Goal: Check status: Check status

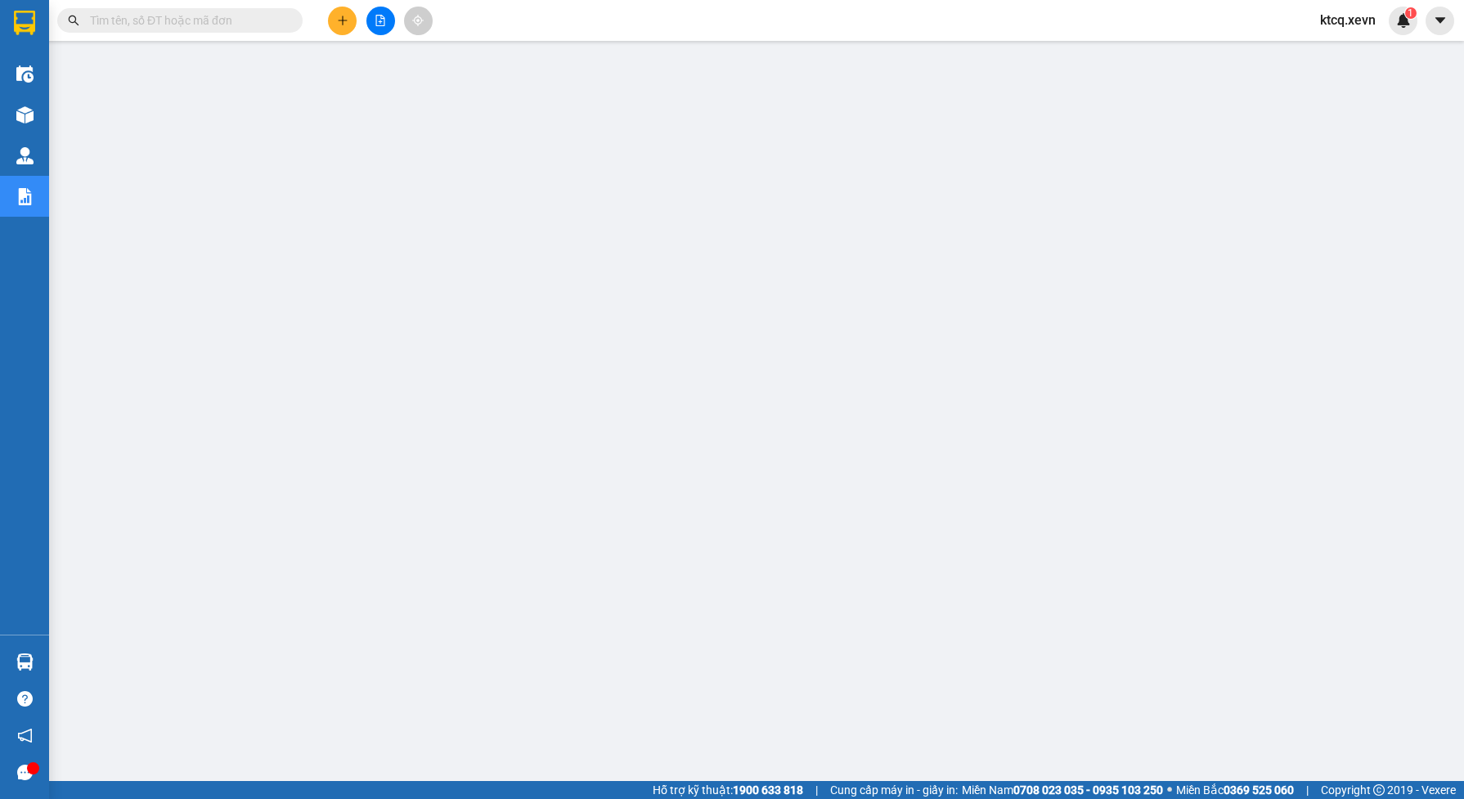
click at [176, 27] on input "text" at bounding box center [186, 20] width 193 height 18
paste input "VPND1410250171"
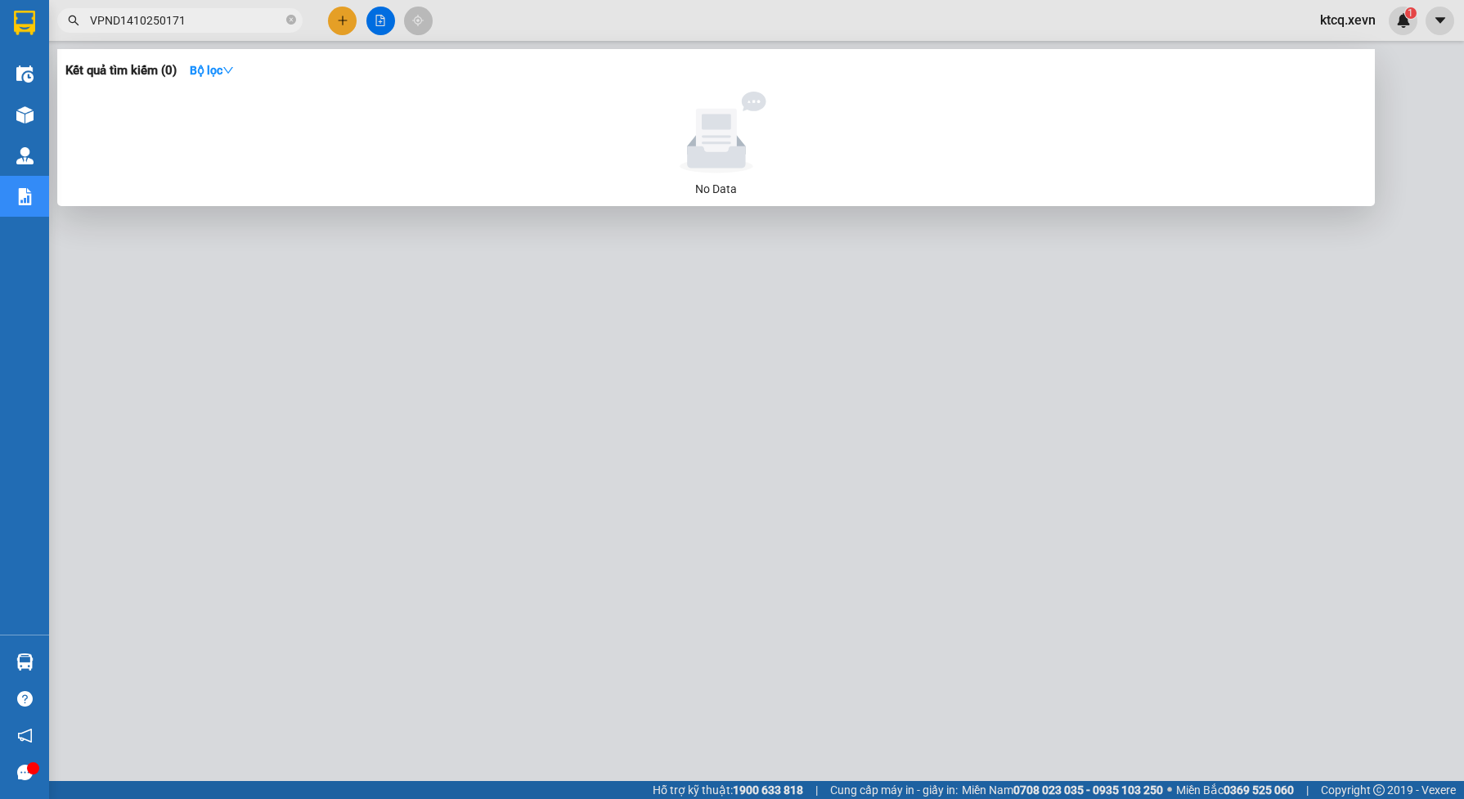
click at [119, 21] on input "VPND1410250171" at bounding box center [186, 20] width 193 height 18
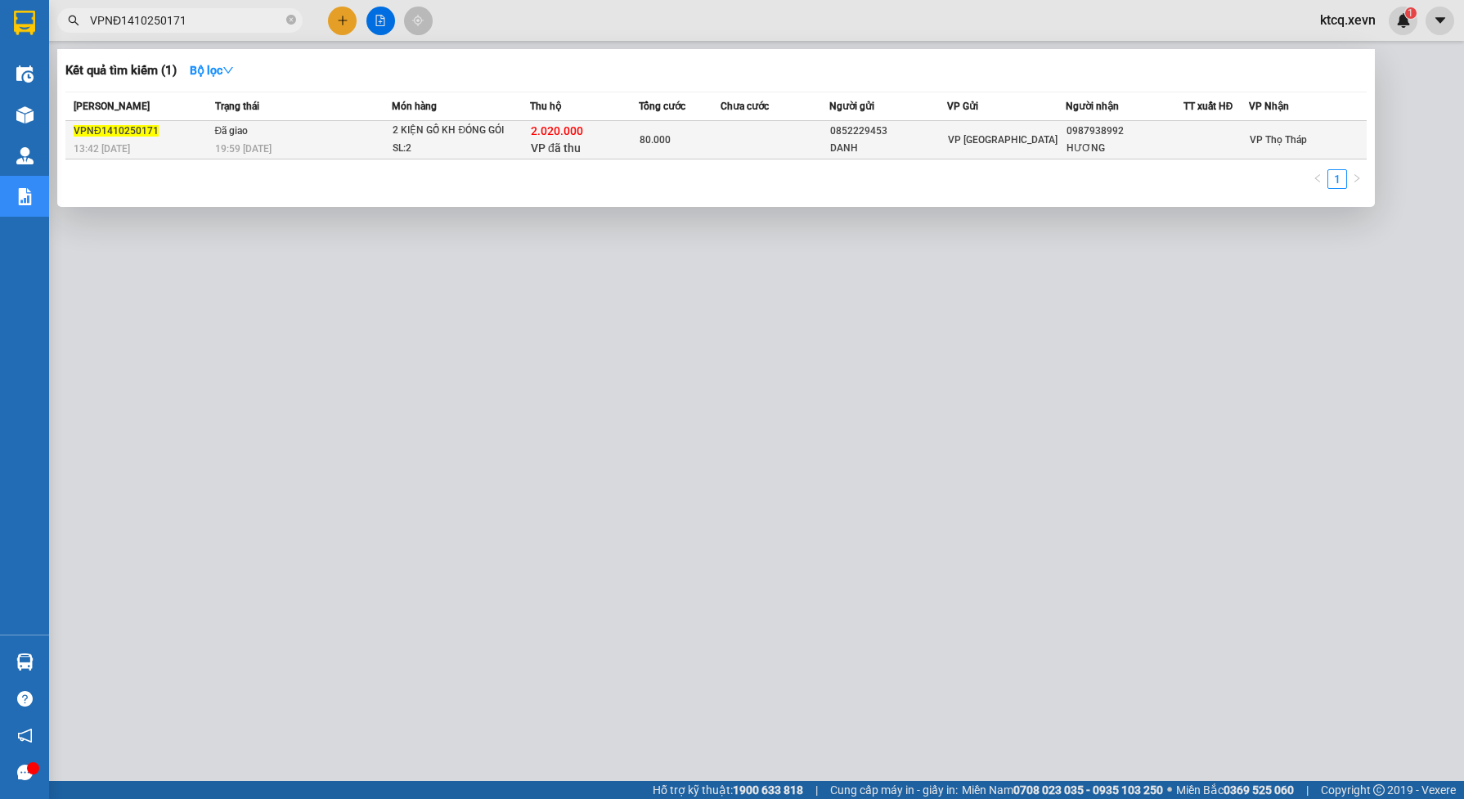
type input "VPNĐ1410250171"
click at [204, 146] on div "13:42 [DATE]" at bounding box center [142, 149] width 137 height 18
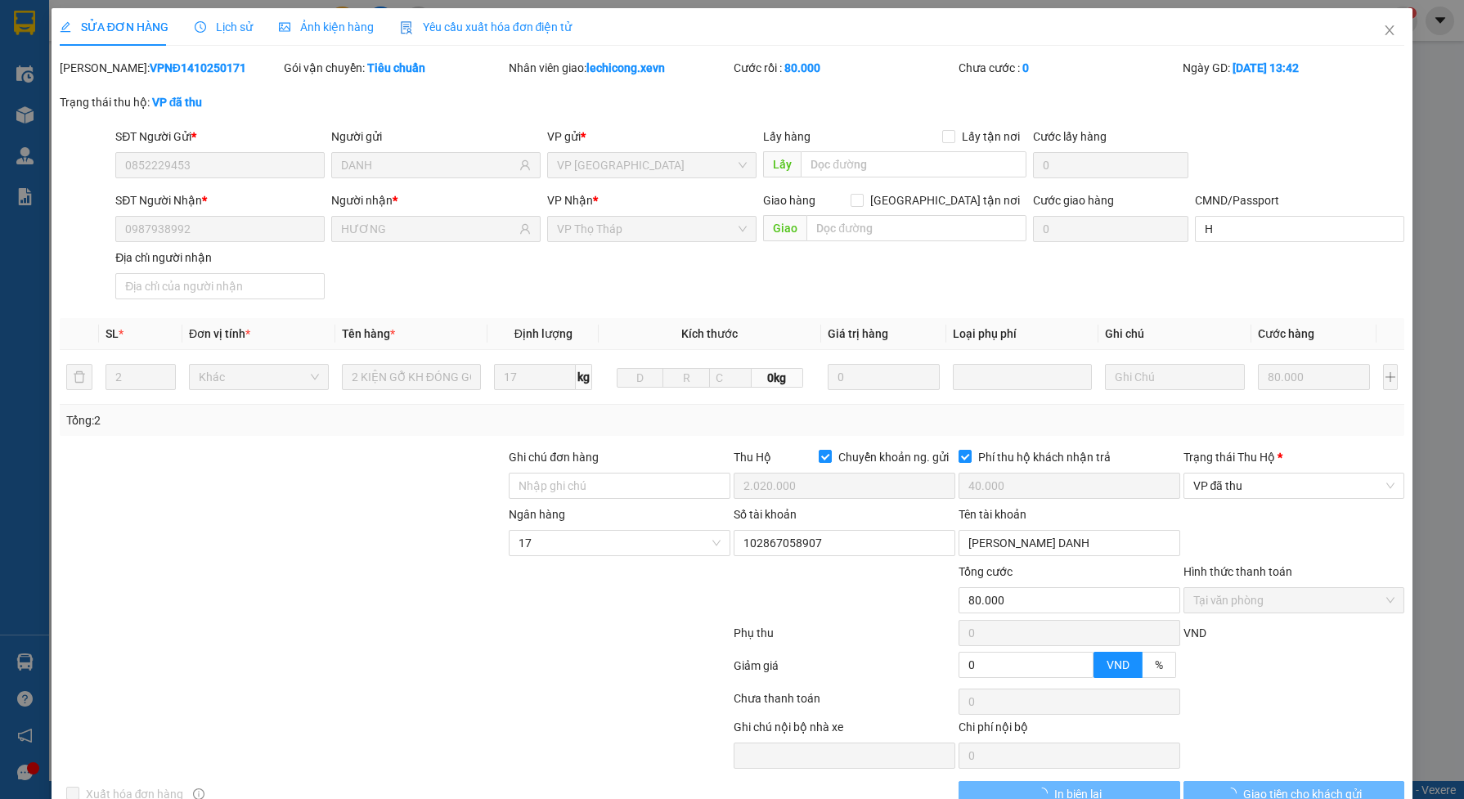
type input "0852229453"
type input "DANH"
type input "0987938992"
type input "HƯƠNG"
type input "H"
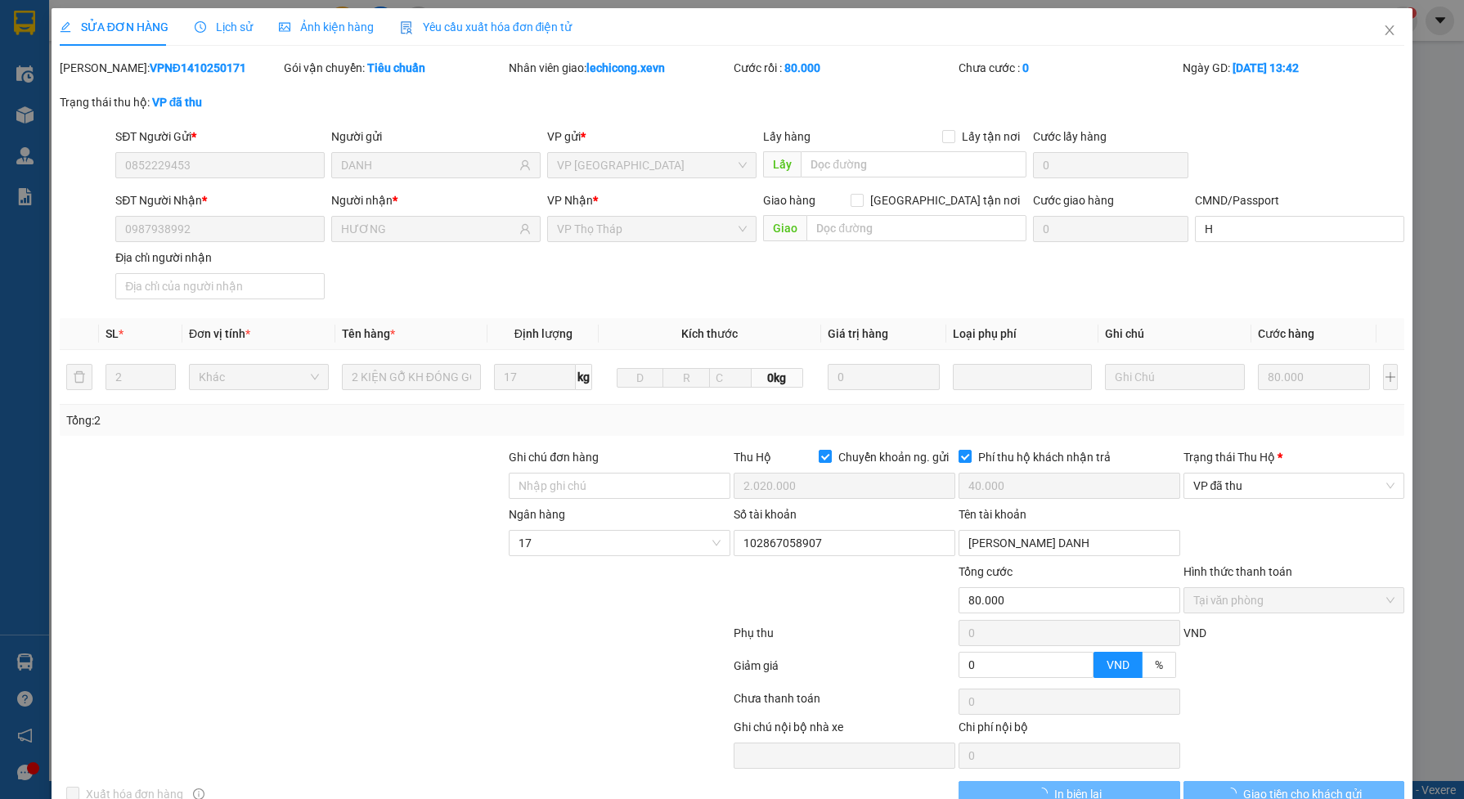
checkbox input "true"
type input "2.020.000"
type input "40.000"
type input "80.000"
click at [226, 25] on span "Lịch sử" at bounding box center [224, 26] width 58 height 13
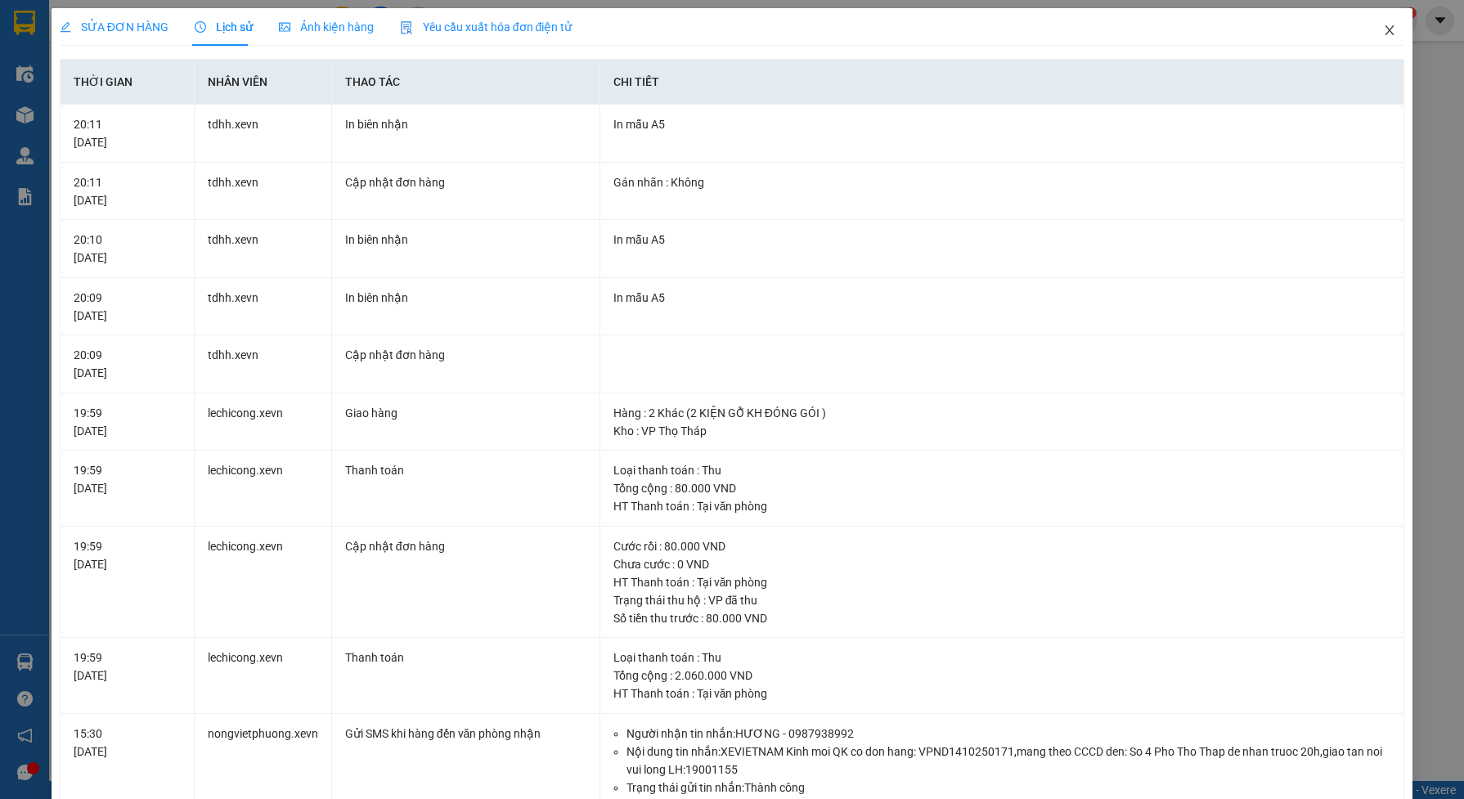
click at [1385, 31] on icon "close" at bounding box center [1389, 30] width 9 height 10
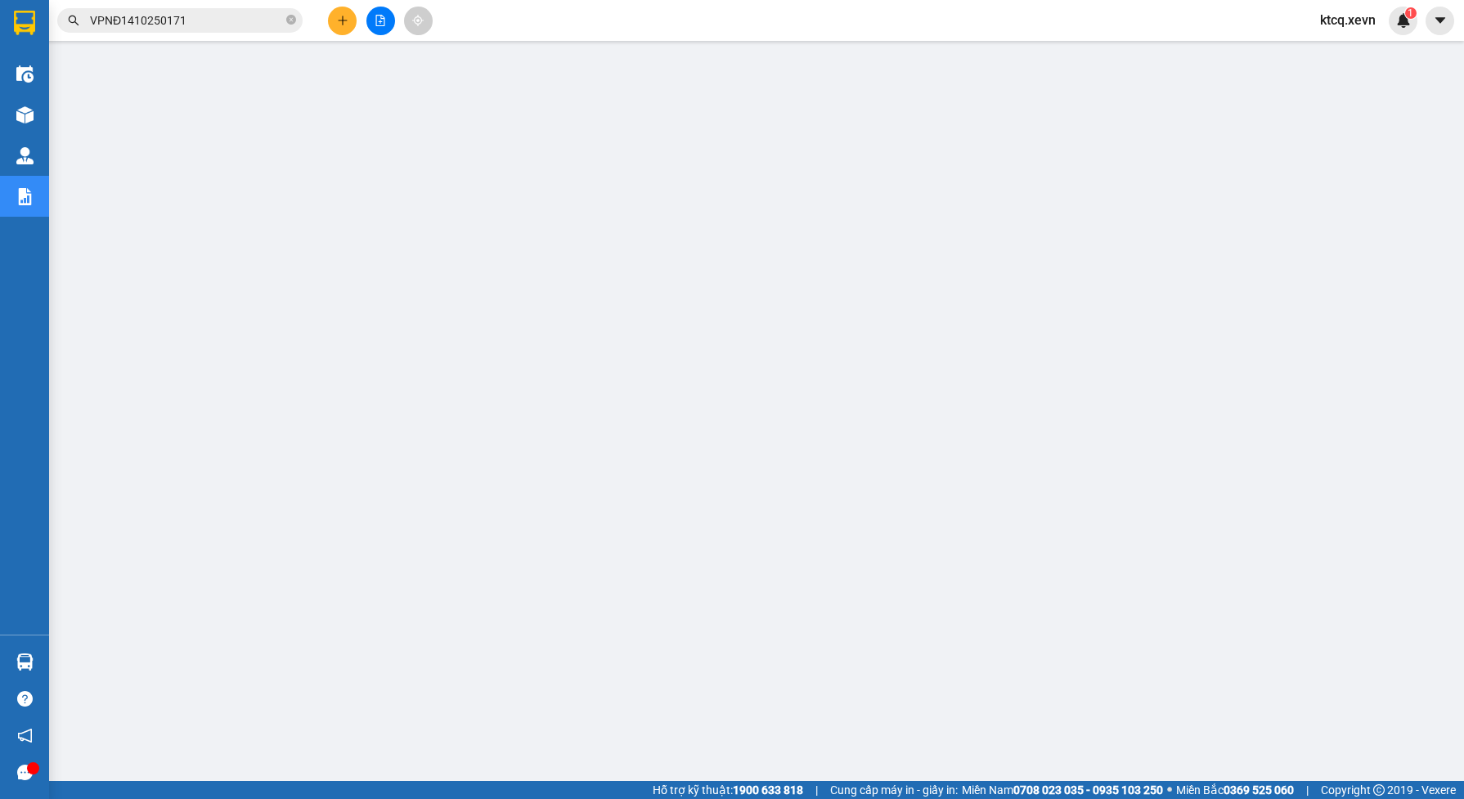
click at [205, 21] on input "VPNĐ1410250171" at bounding box center [186, 20] width 193 height 18
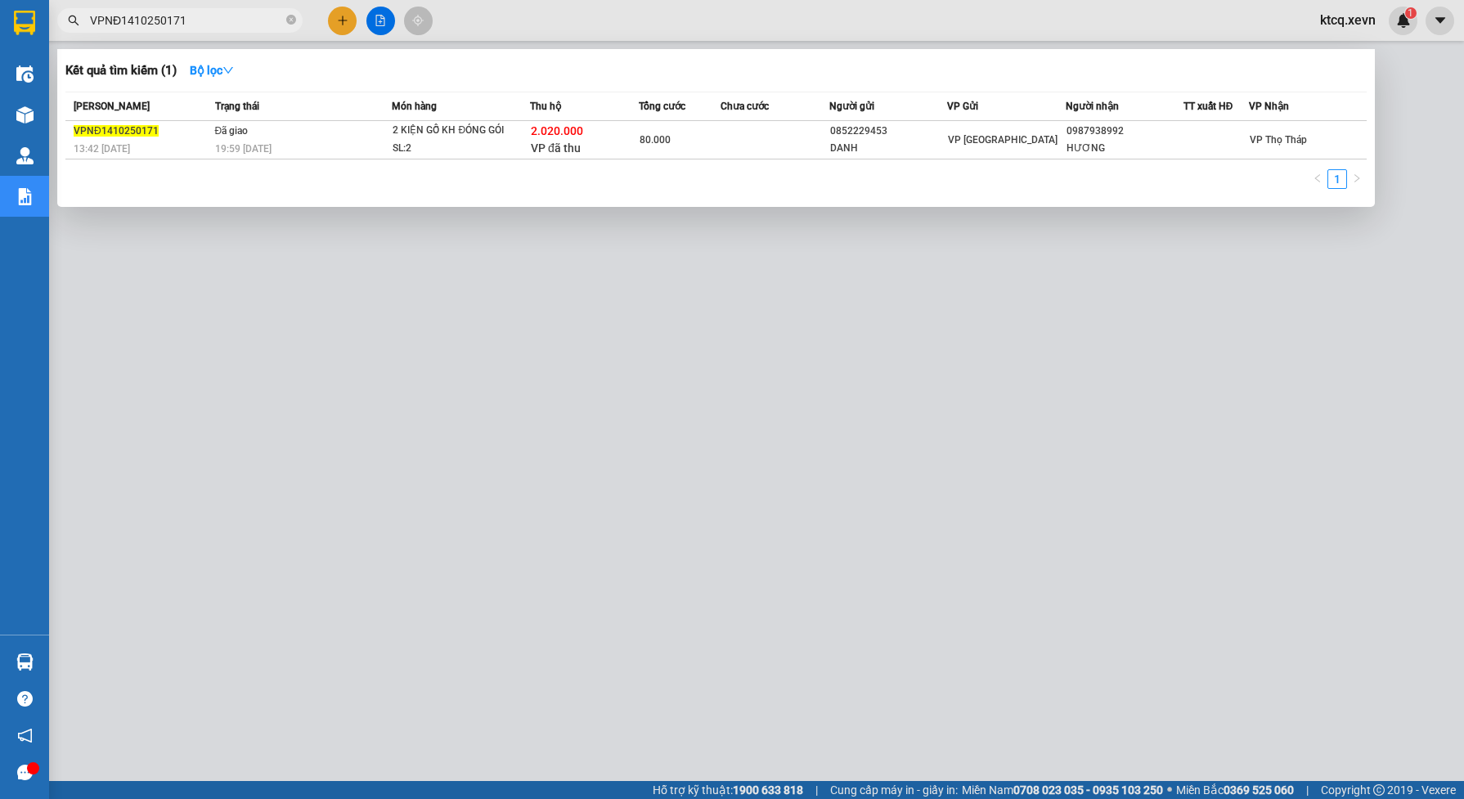
click at [202, 14] on input "VPNĐ1410250171" at bounding box center [186, 20] width 193 height 18
paste input "TT1410250027"
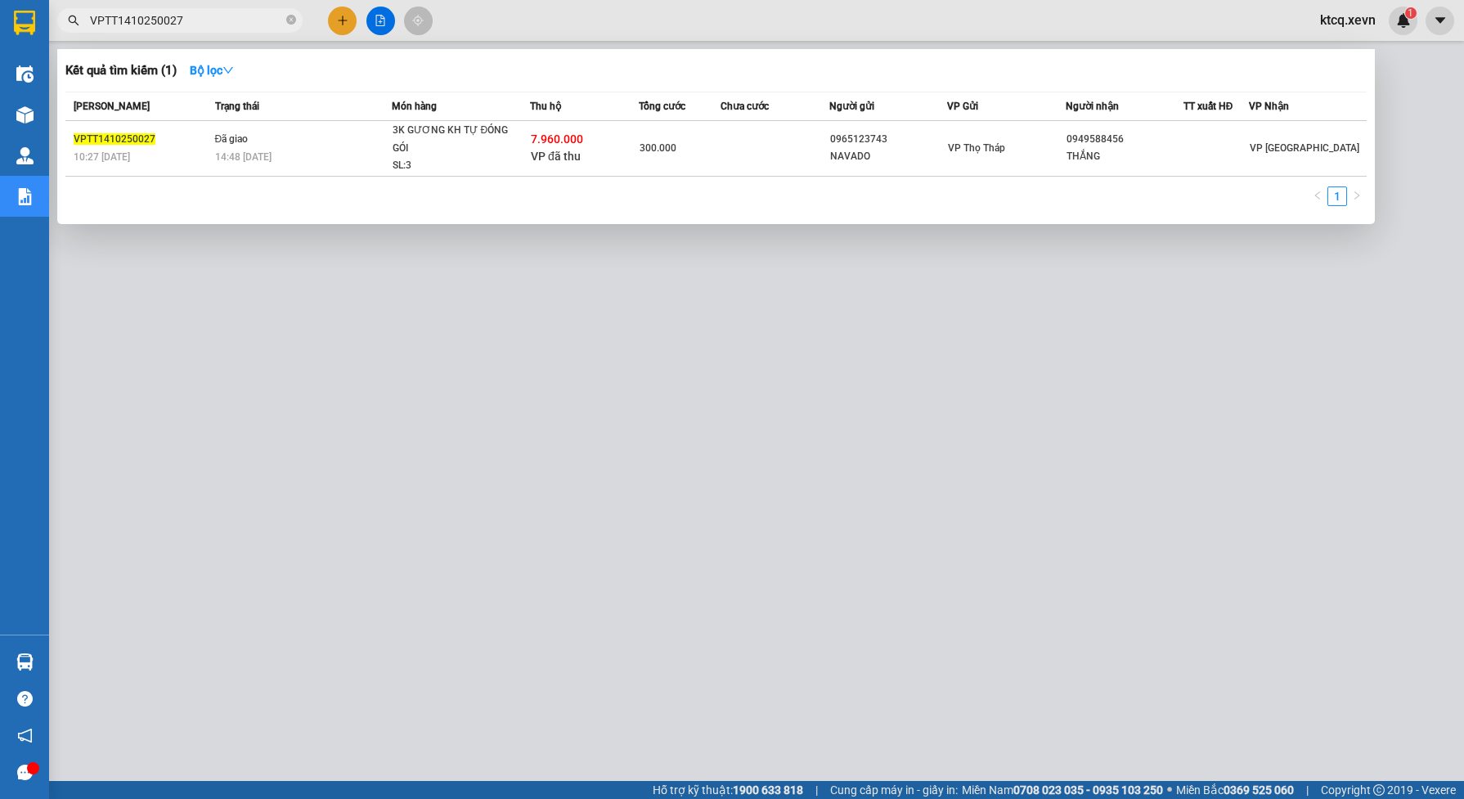
click at [192, 21] on input "VPTT1410250027" at bounding box center [186, 20] width 193 height 18
paste input "PV1310250290"
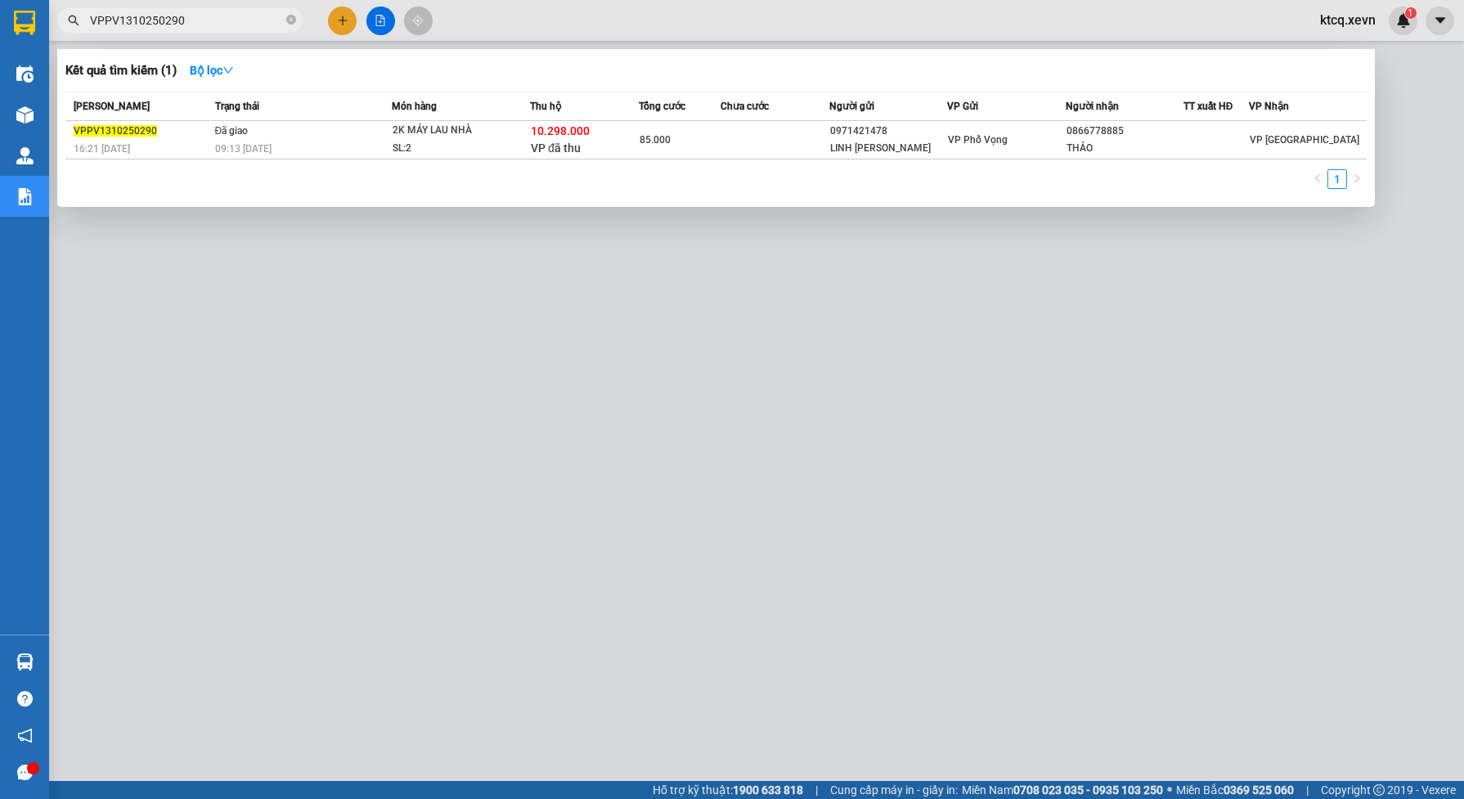
click at [192, 16] on input "VPPV1310250290" at bounding box center [186, 20] width 193 height 18
paste input "15"
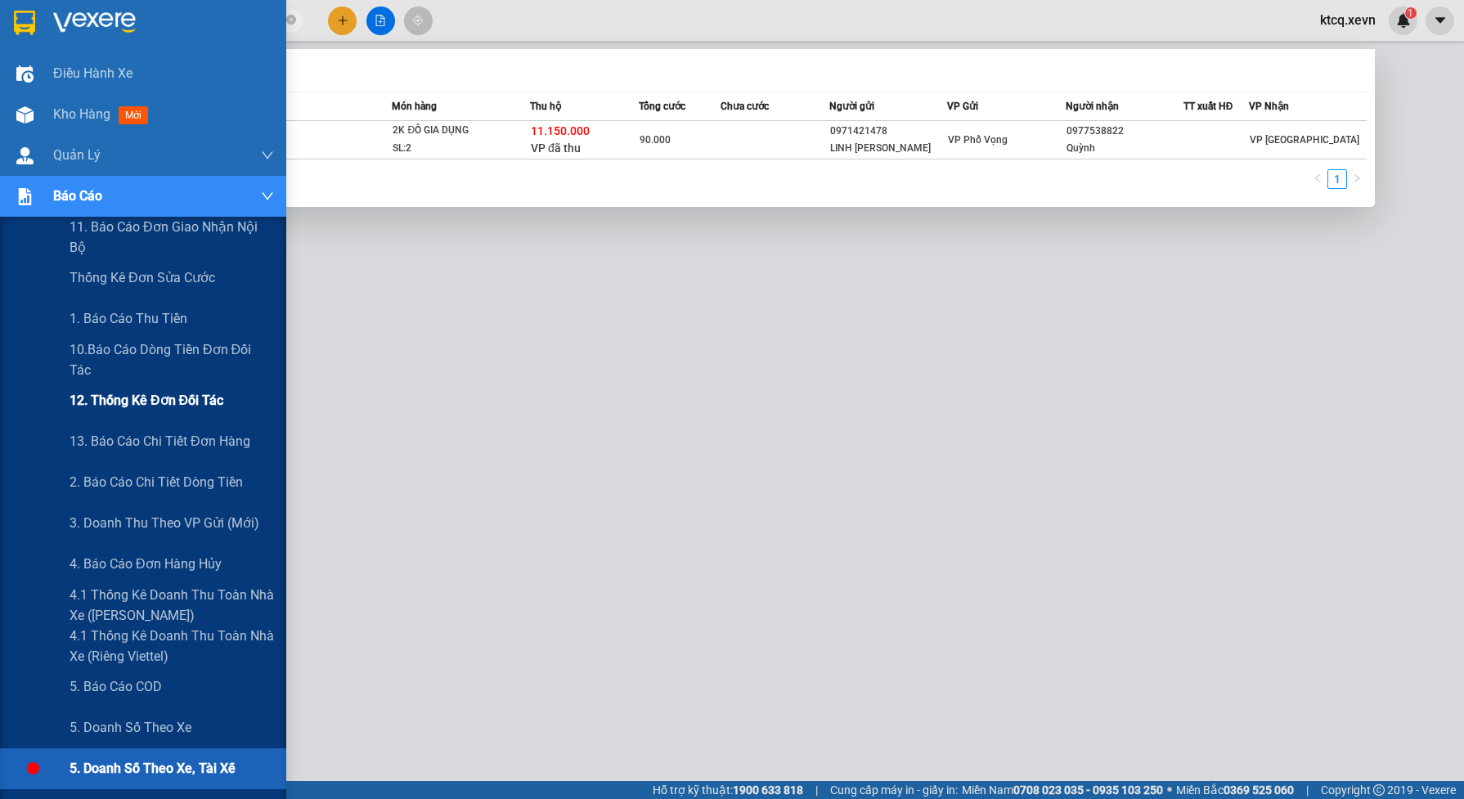
click at [87, 402] on span "12. Thống kê đơn đối tác" at bounding box center [147, 400] width 154 height 20
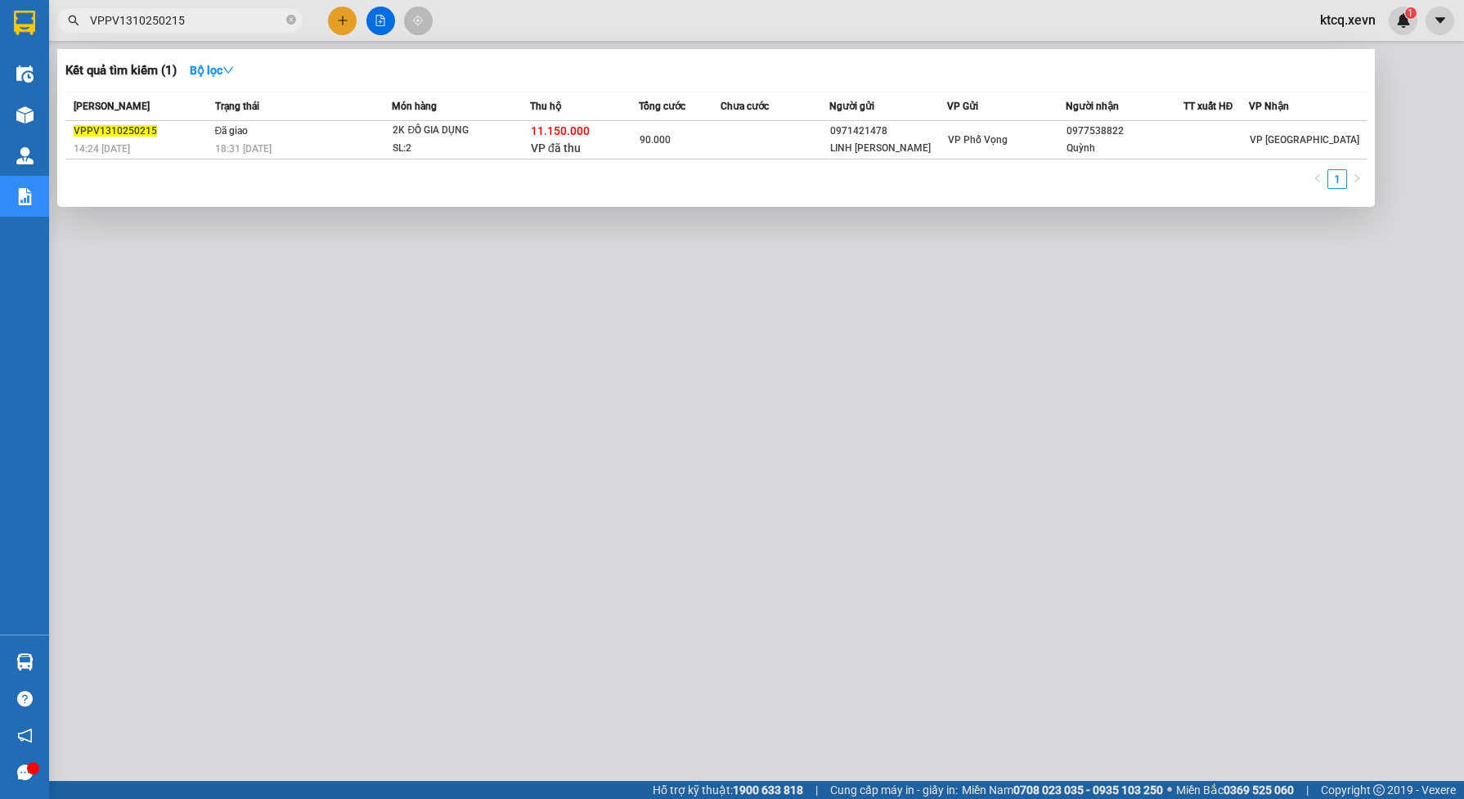
click at [348, 305] on div at bounding box center [732, 399] width 1464 height 799
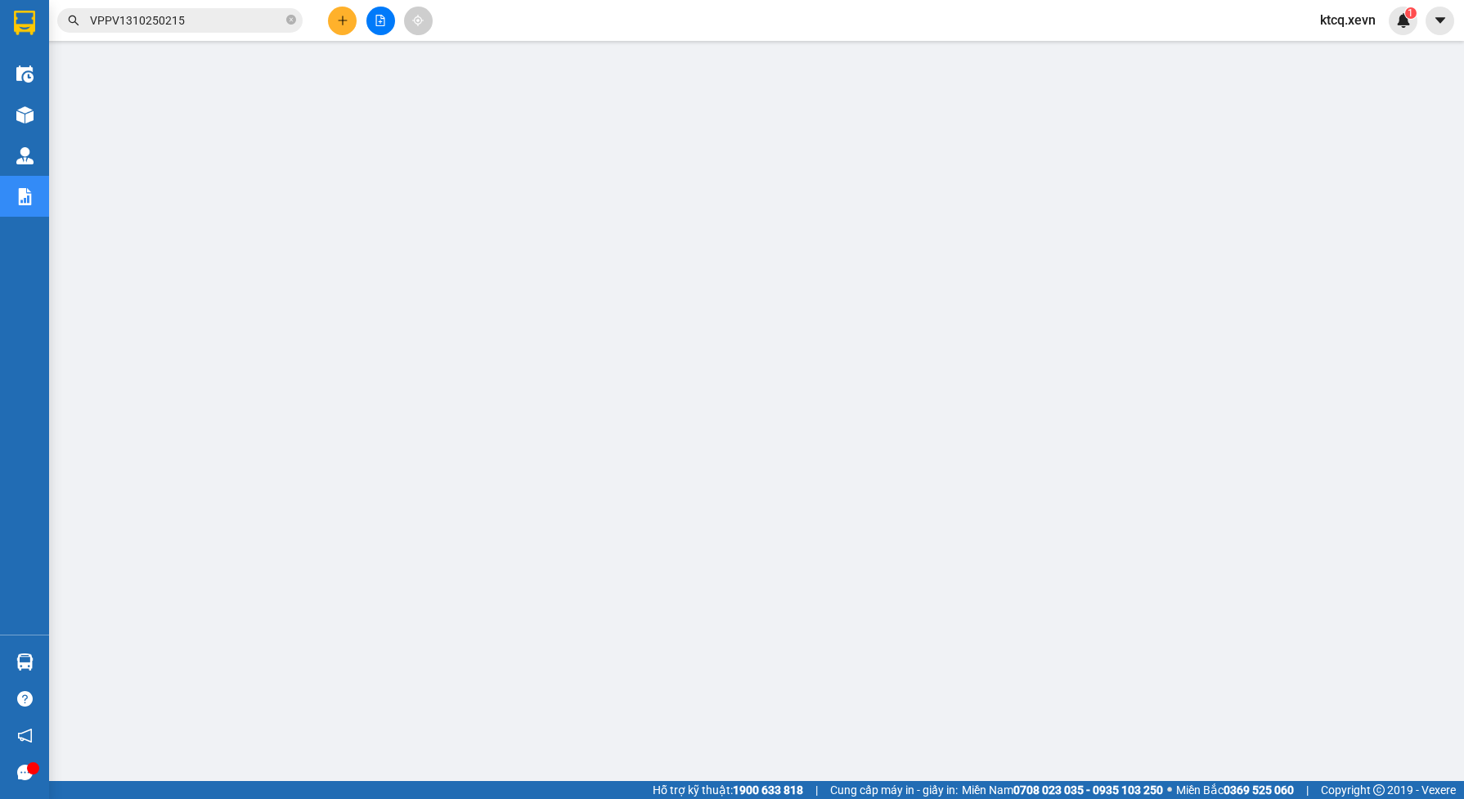
click at [199, 14] on input "VPPV1310250215" at bounding box center [186, 20] width 193 height 18
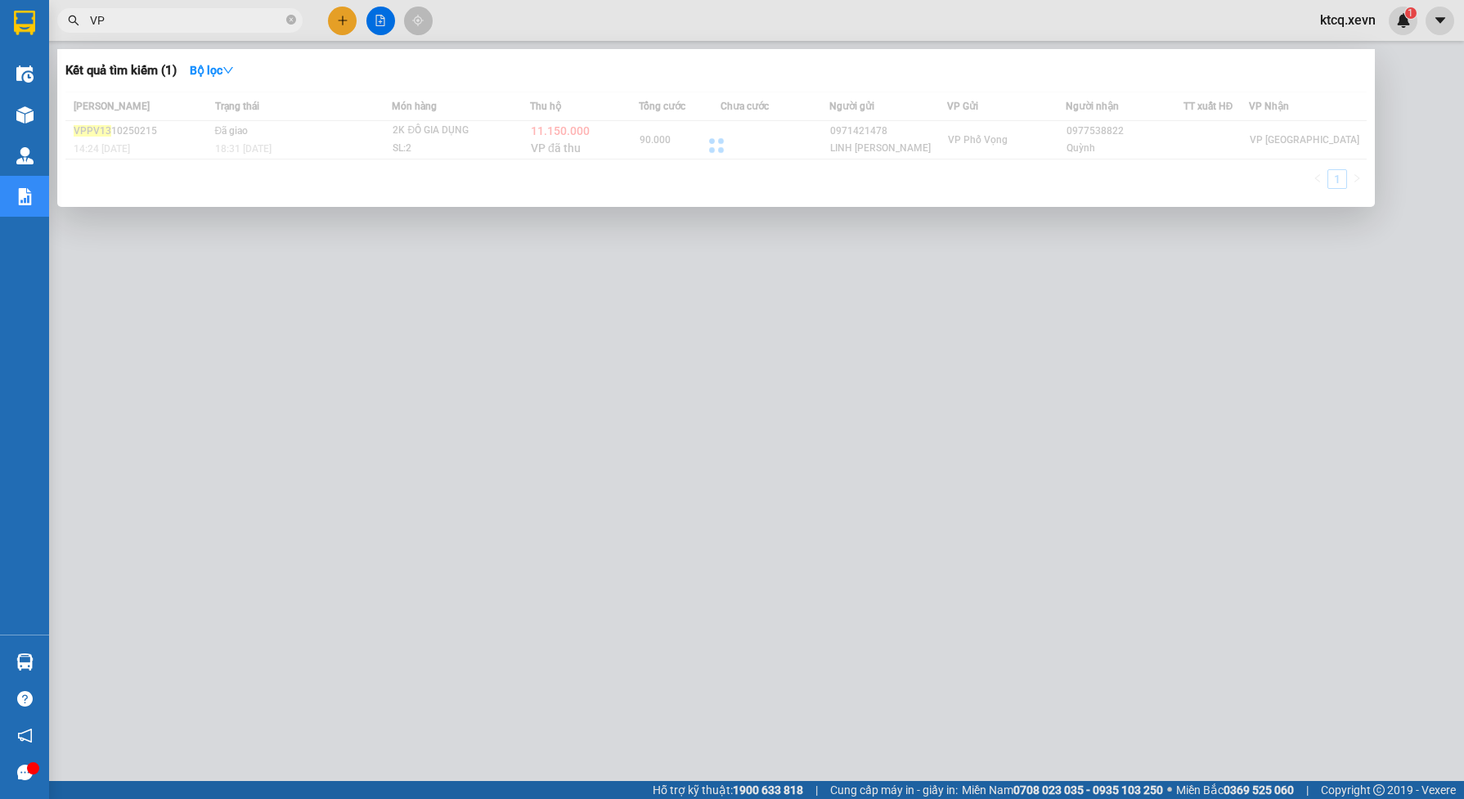
type input "V"
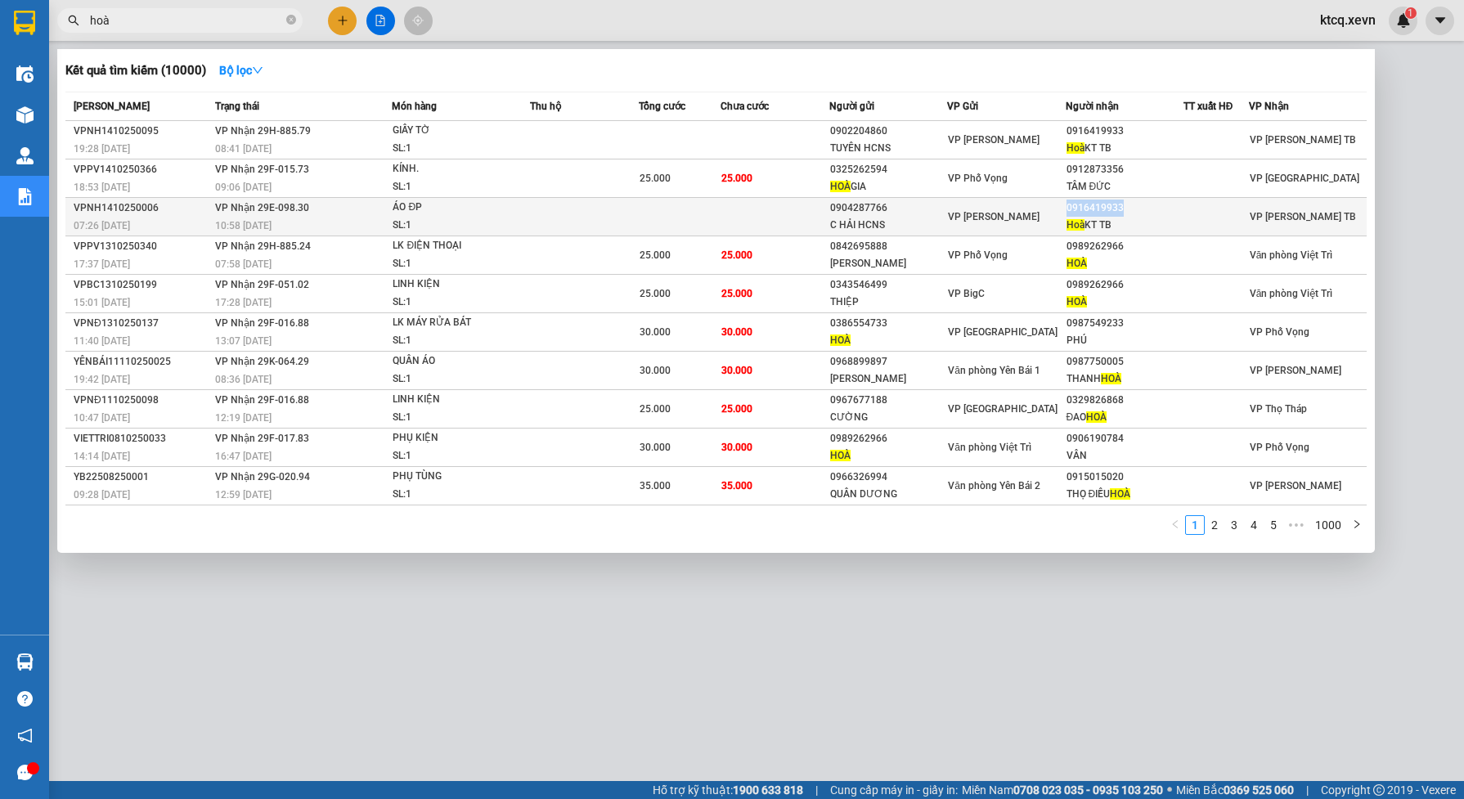
copy div "0916419933"
drag, startPoint x: 1127, startPoint y: 207, endPoint x: 1068, endPoint y: 213, distance: 59.1
click at [1068, 213] on div "0916419933" at bounding box center [1124, 208] width 116 height 17
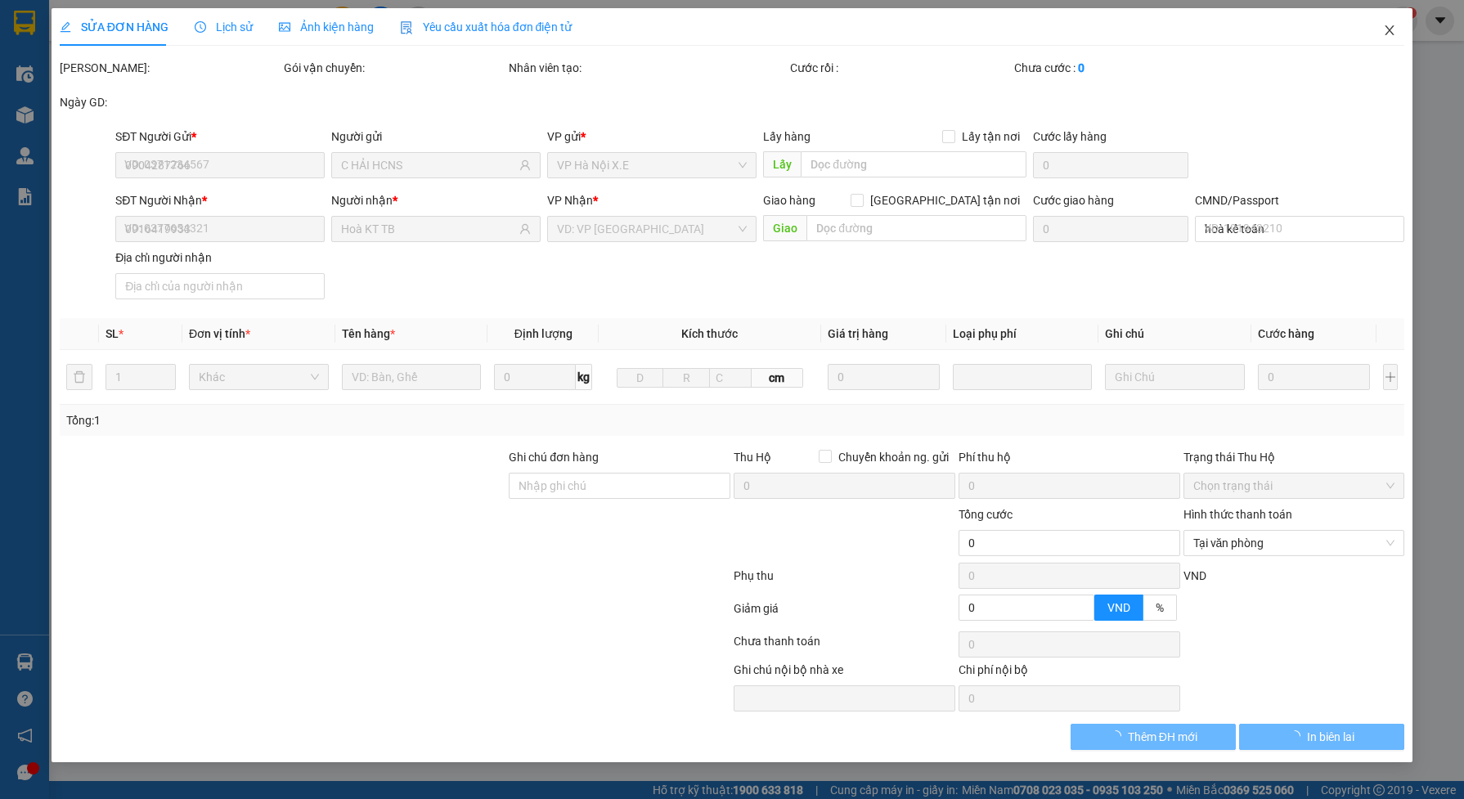
click at [1386, 30] on icon "close" at bounding box center [1389, 30] width 13 height 13
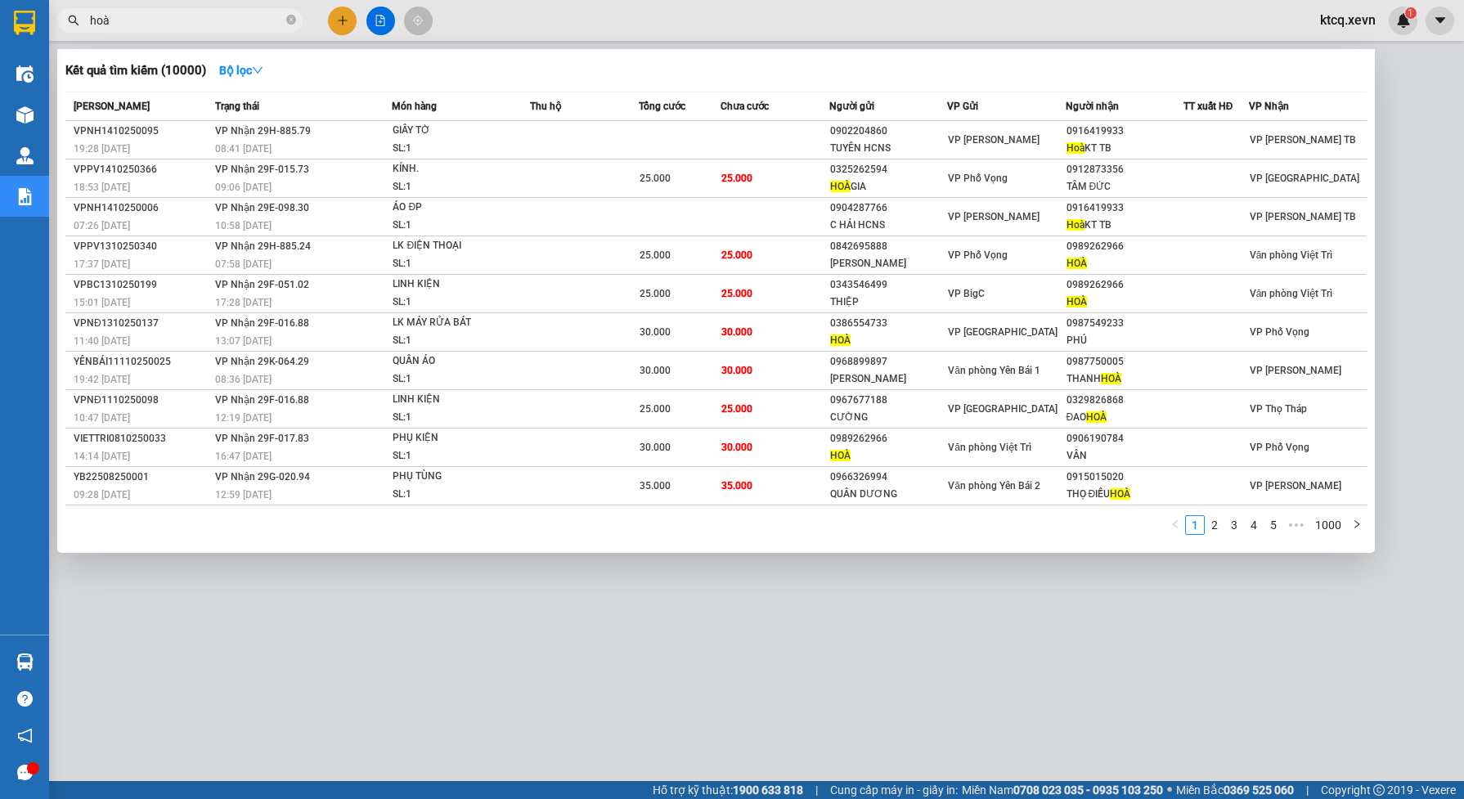
drag, startPoint x: 150, startPoint y: 19, endPoint x: 21, endPoint y: 25, distance: 128.5
click at [4, 22] on section "Kết quả tìm kiếm ( 10000 ) Bộ lọc Mã ĐH Trạng thái Món hàng Thu hộ Tổng cước Ch…" at bounding box center [732, 399] width 1464 height 799
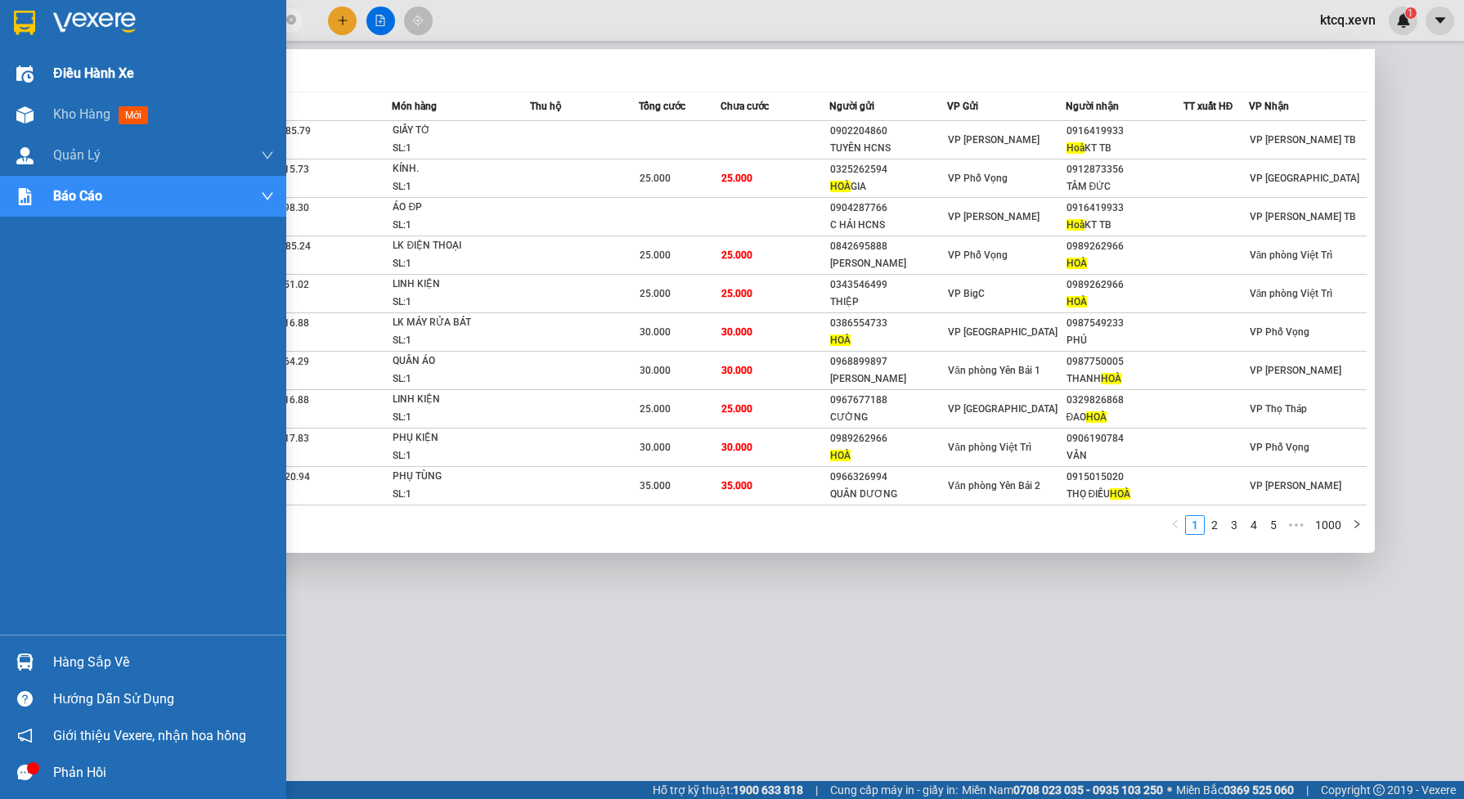
paste input "0916419933"
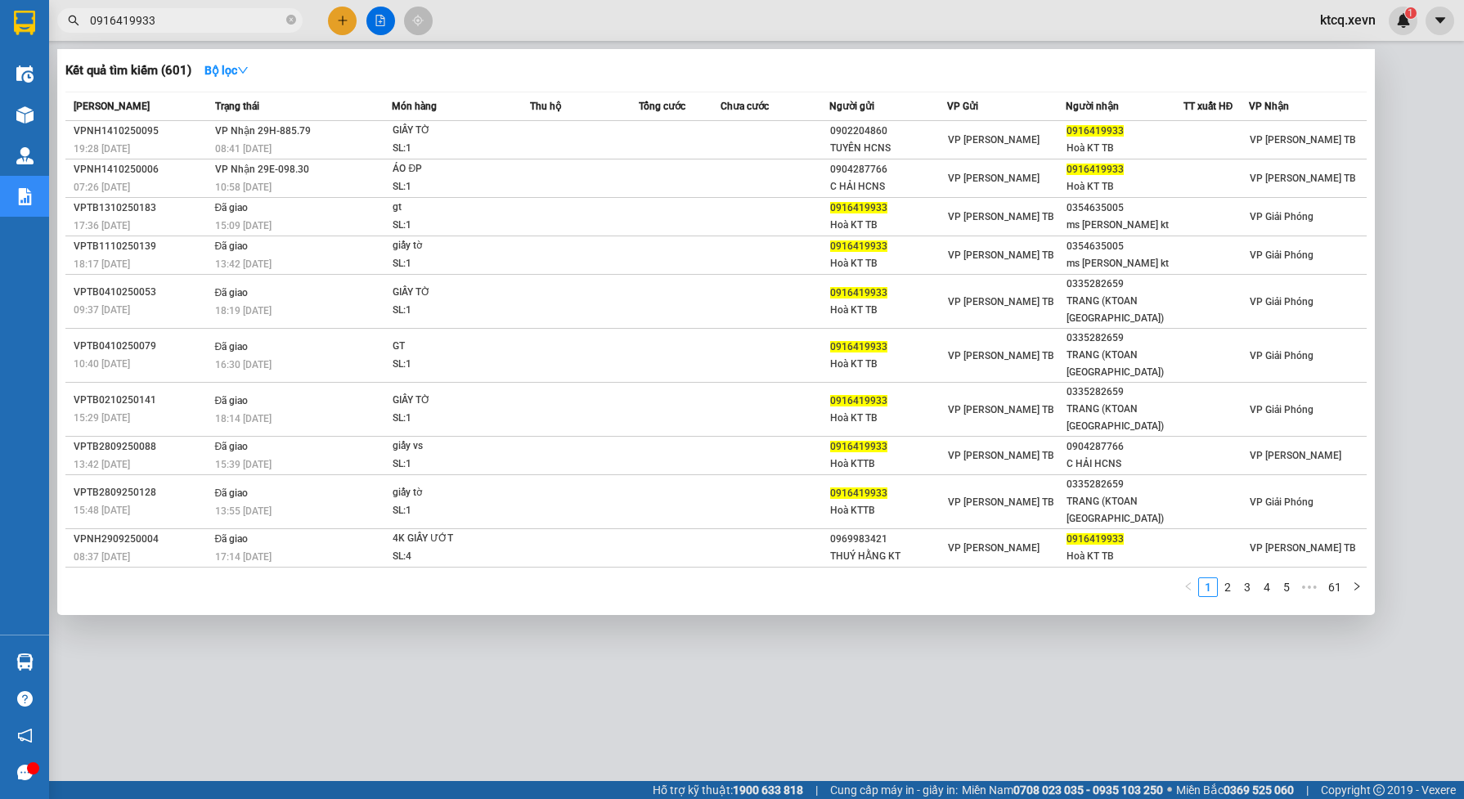
type input "0916419933"
click at [1394, 259] on div at bounding box center [732, 399] width 1464 height 799
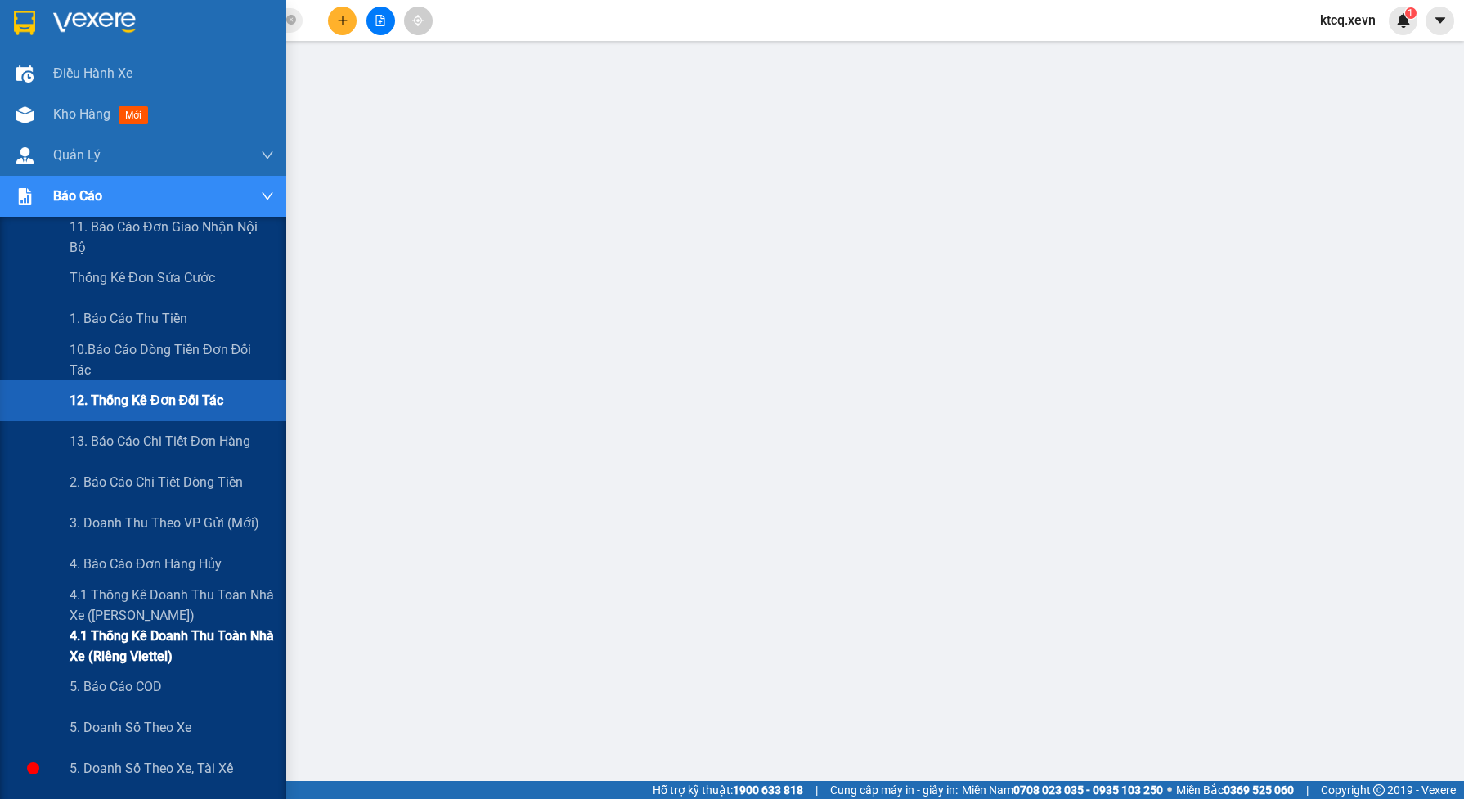
drag, startPoint x: 87, startPoint y: 693, endPoint x: 111, endPoint y: 646, distance: 53.4
click at [87, 693] on span "5. Báo cáo COD" at bounding box center [116, 686] width 92 height 20
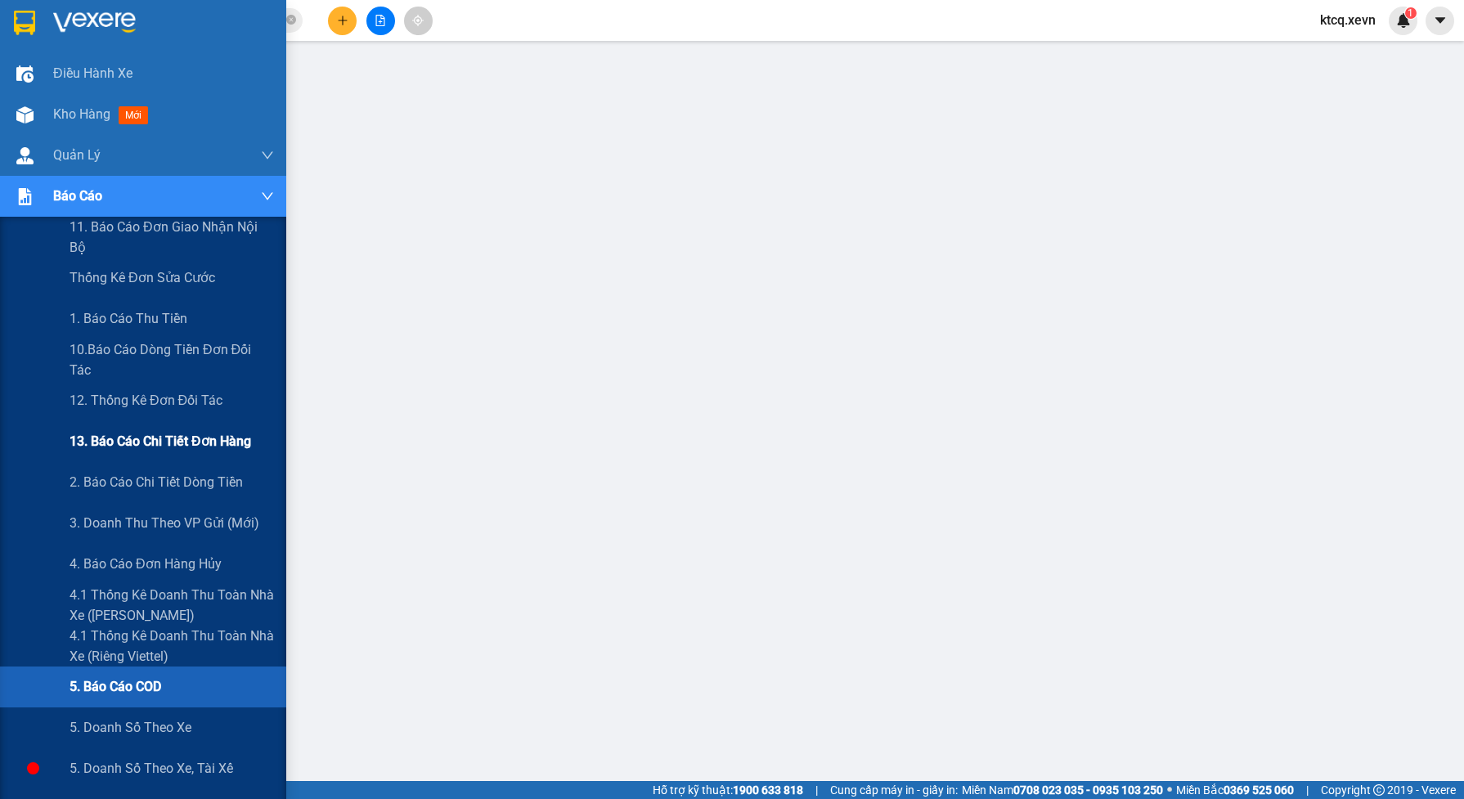
click at [112, 440] on span "13. Báo cáo chi tiết đơn hàng" at bounding box center [161, 441] width 182 height 20
